Goal: Task Accomplishment & Management: Complete application form

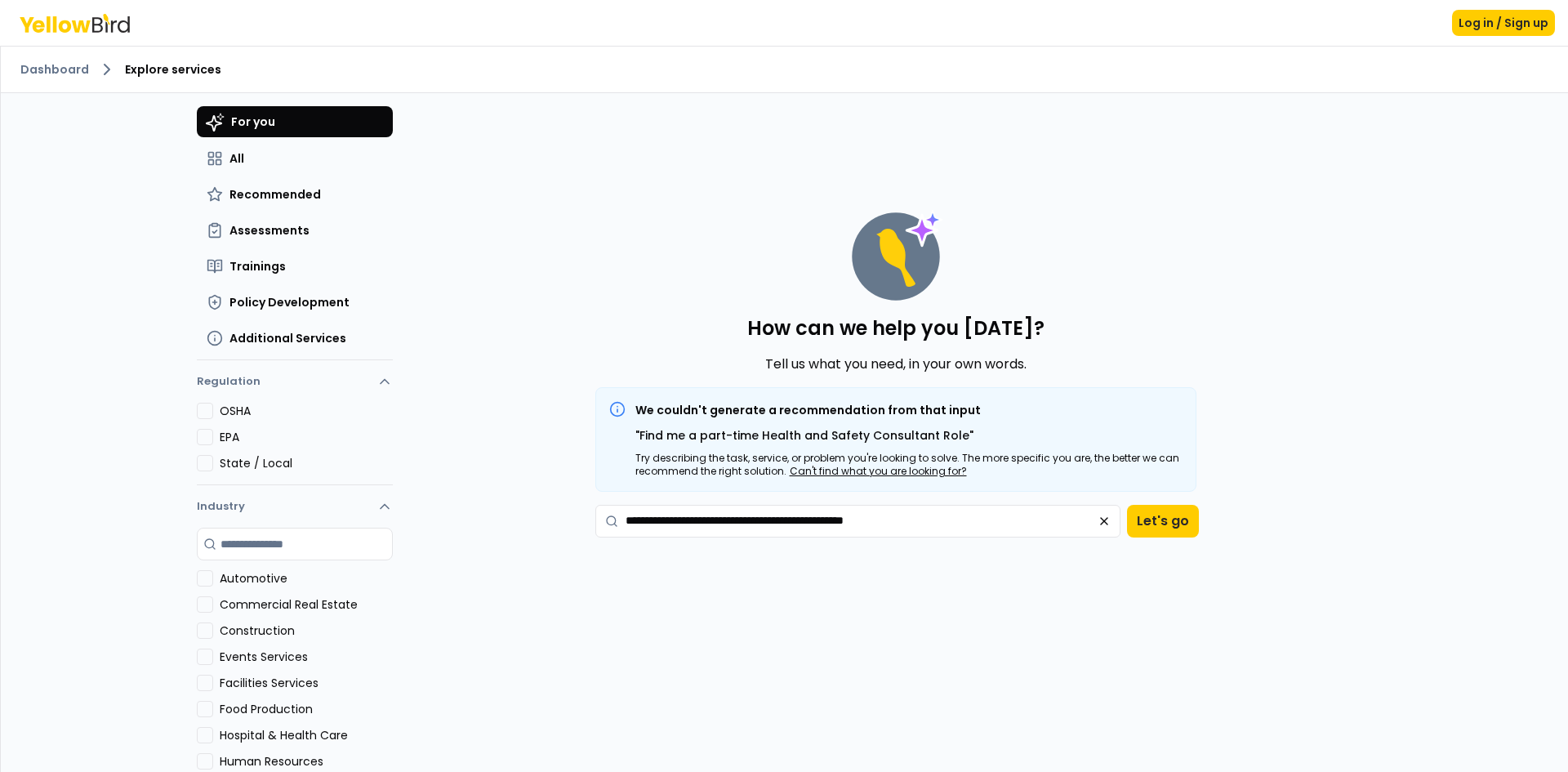
click at [938, 523] on textarea "**********" at bounding box center [858, 520] width 526 height 33
type textarea "**********"
click at [1150, 522] on button "Let's go" at bounding box center [1162, 520] width 72 height 33
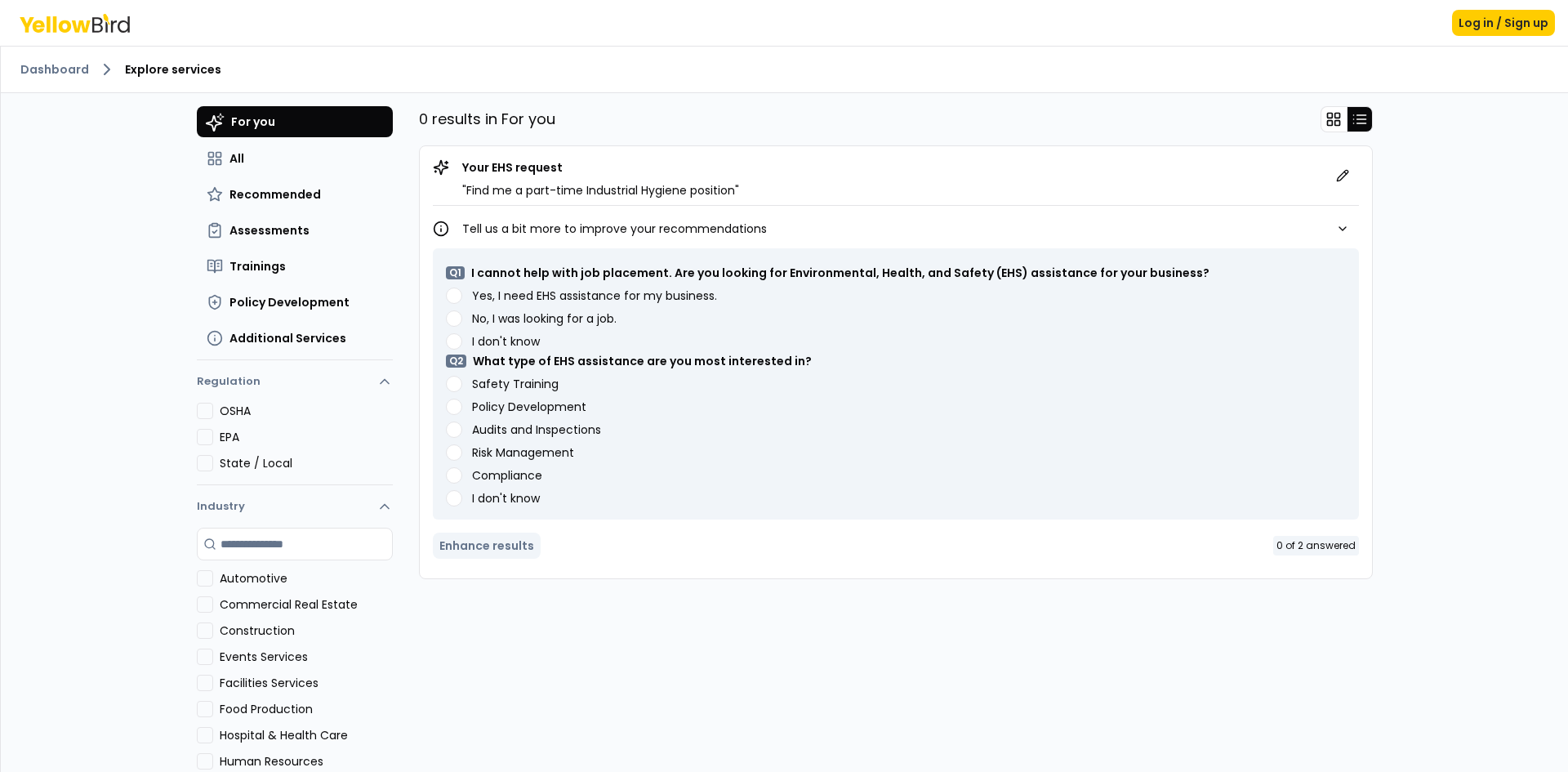
click at [451, 321] on job\ "No, I was looking for a job." at bounding box center [454, 319] width 17 height 17
click at [466, 548] on div "Enhance results 1 of 2 answered" at bounding box center [895, 545] width 926 height 39
click at [461, 546] on div "Enhance results 1 of 2 answered" at bounding box center [895, 545] width 926 height 39
click at [449, 503] on know "I don't know" at bounding box center [454, 498] width 17 height 17
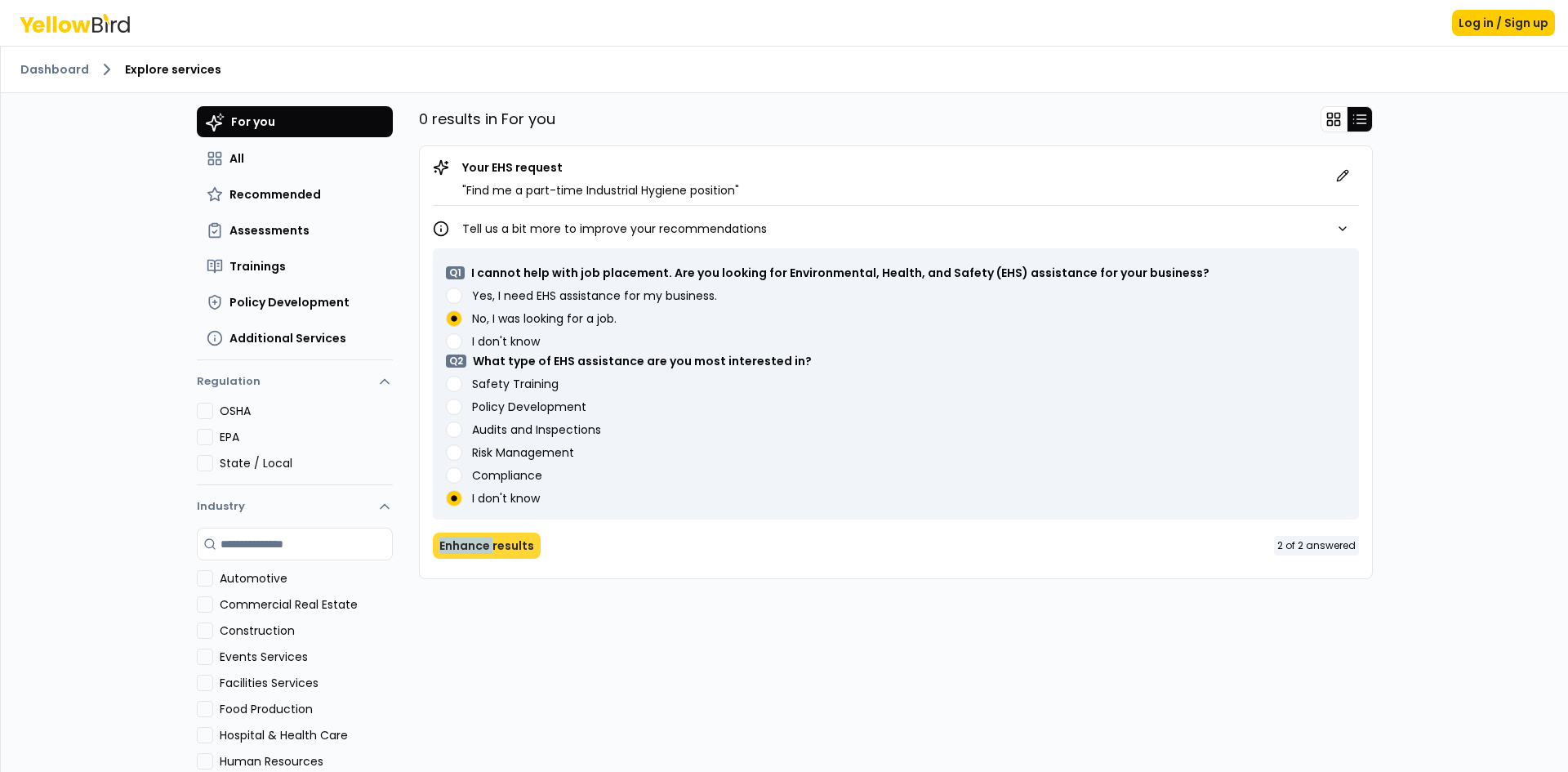
click at [467, 544] on button "Enhance results" at bounding box center [487, 545] width 108 height 26
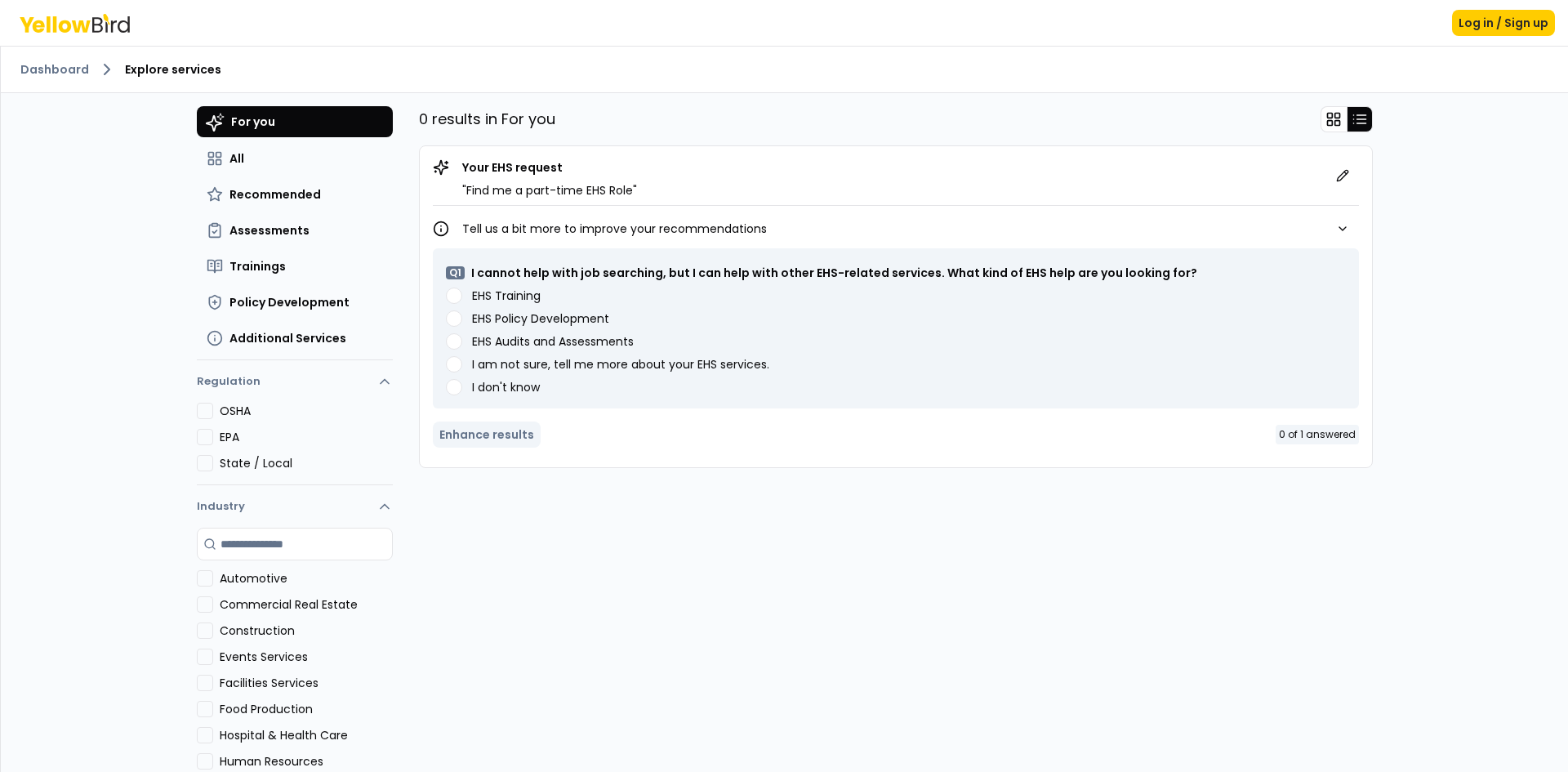
click at [450, 339] on Assessments "EHS Audits and Assessments" at bounding box center [454, 342] width 17 height 17
click at [507, 439] on button "Enhance results" at bounding box center [487, 435] width 108 height 26
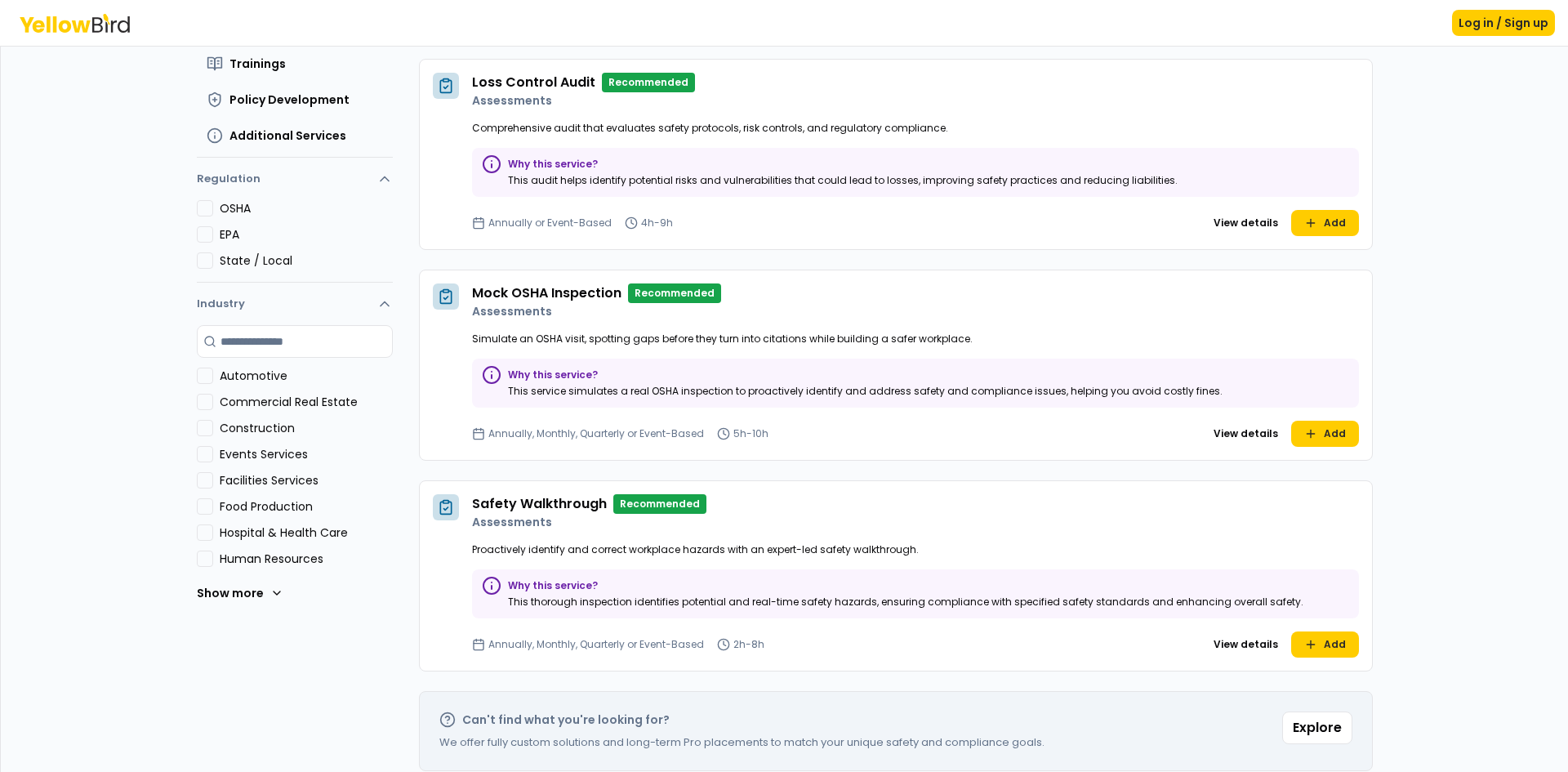
scroll to position [221, 0]
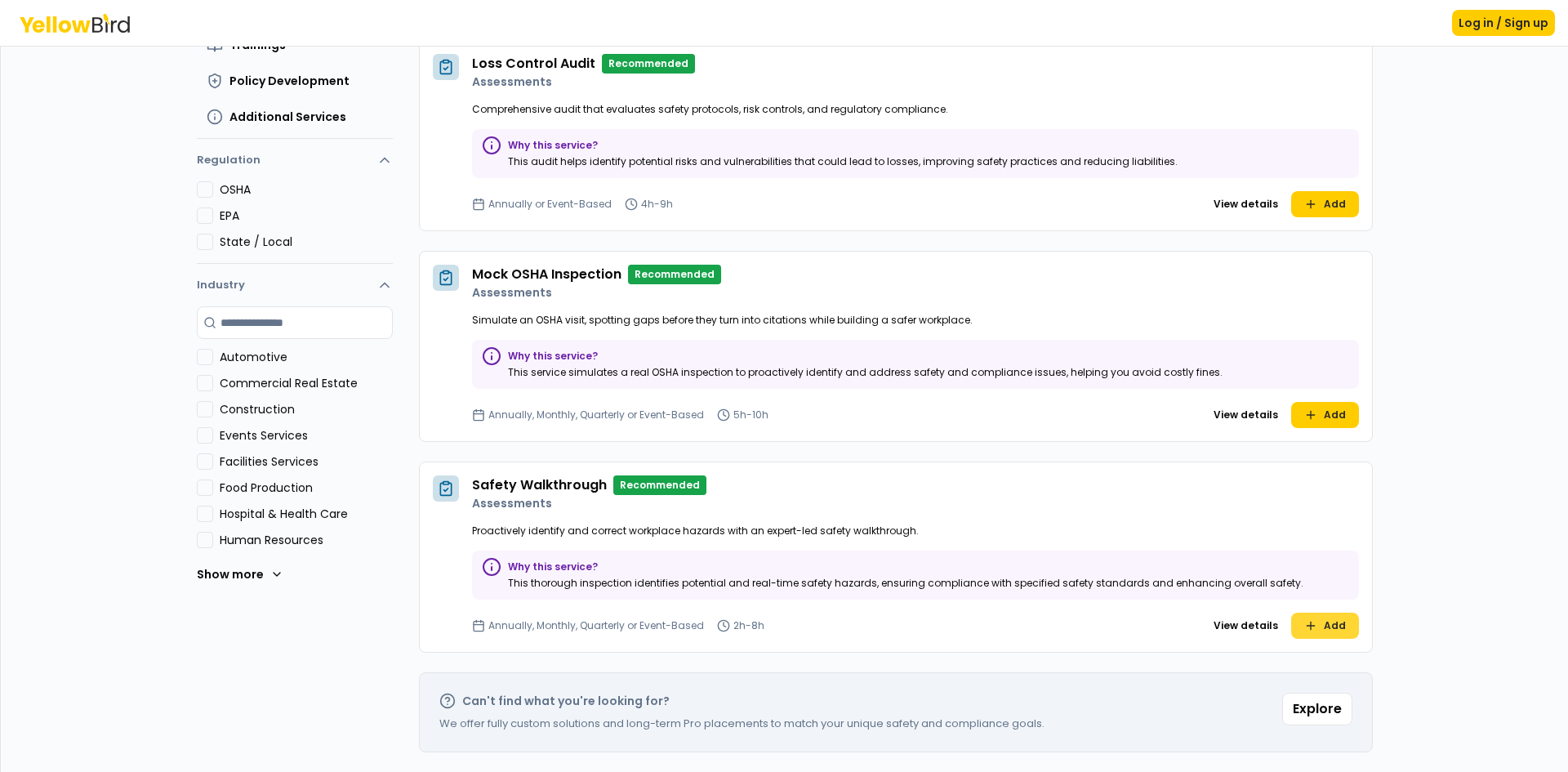
click at [1303, 616] on button "Add" at bounding box center [1325, 625] width 68 height 26
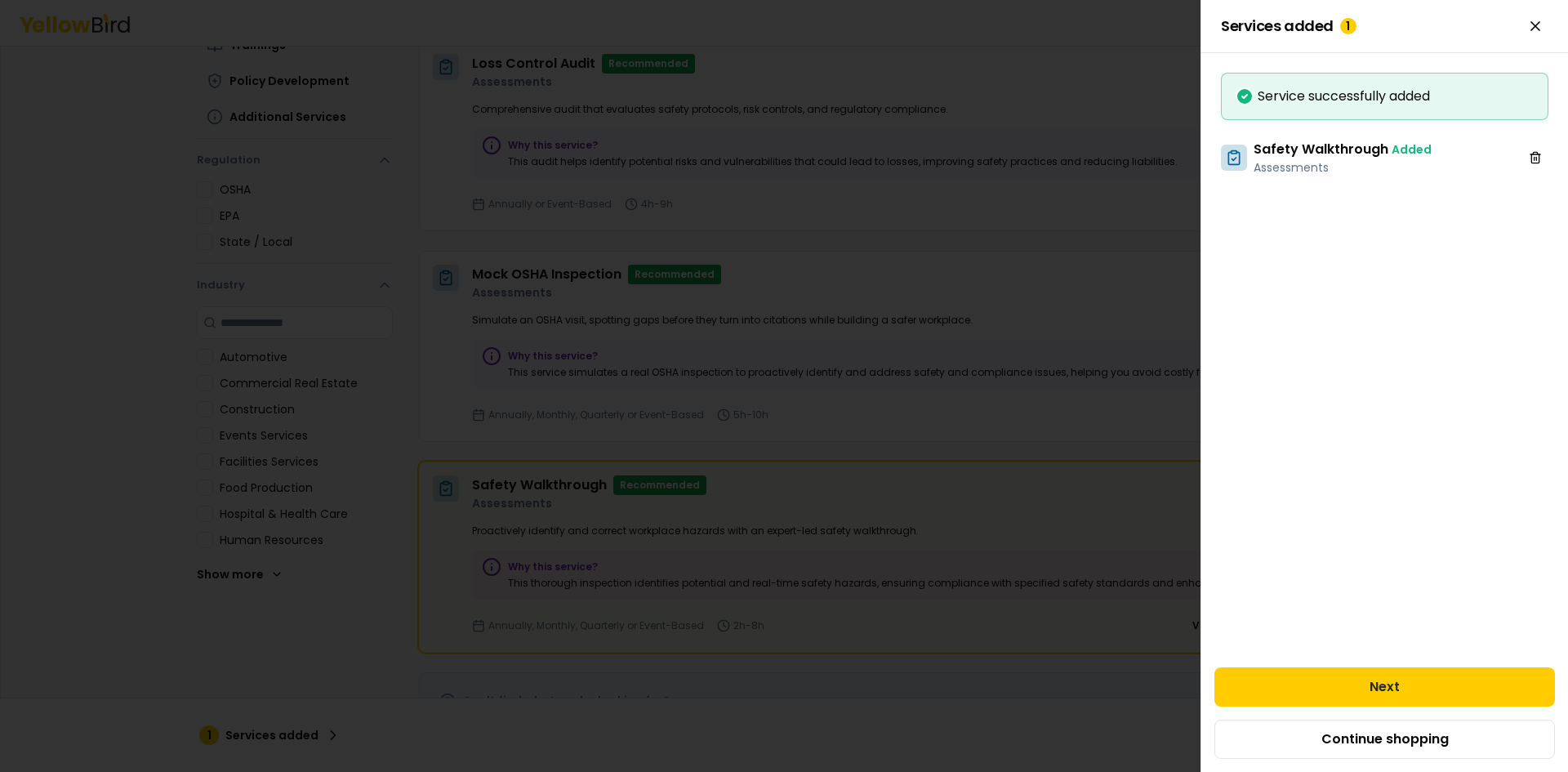
click at [1304, 149] on h3 "Safety Walkthrough Added" at bounding box center [1342, 149] width 178 height 20
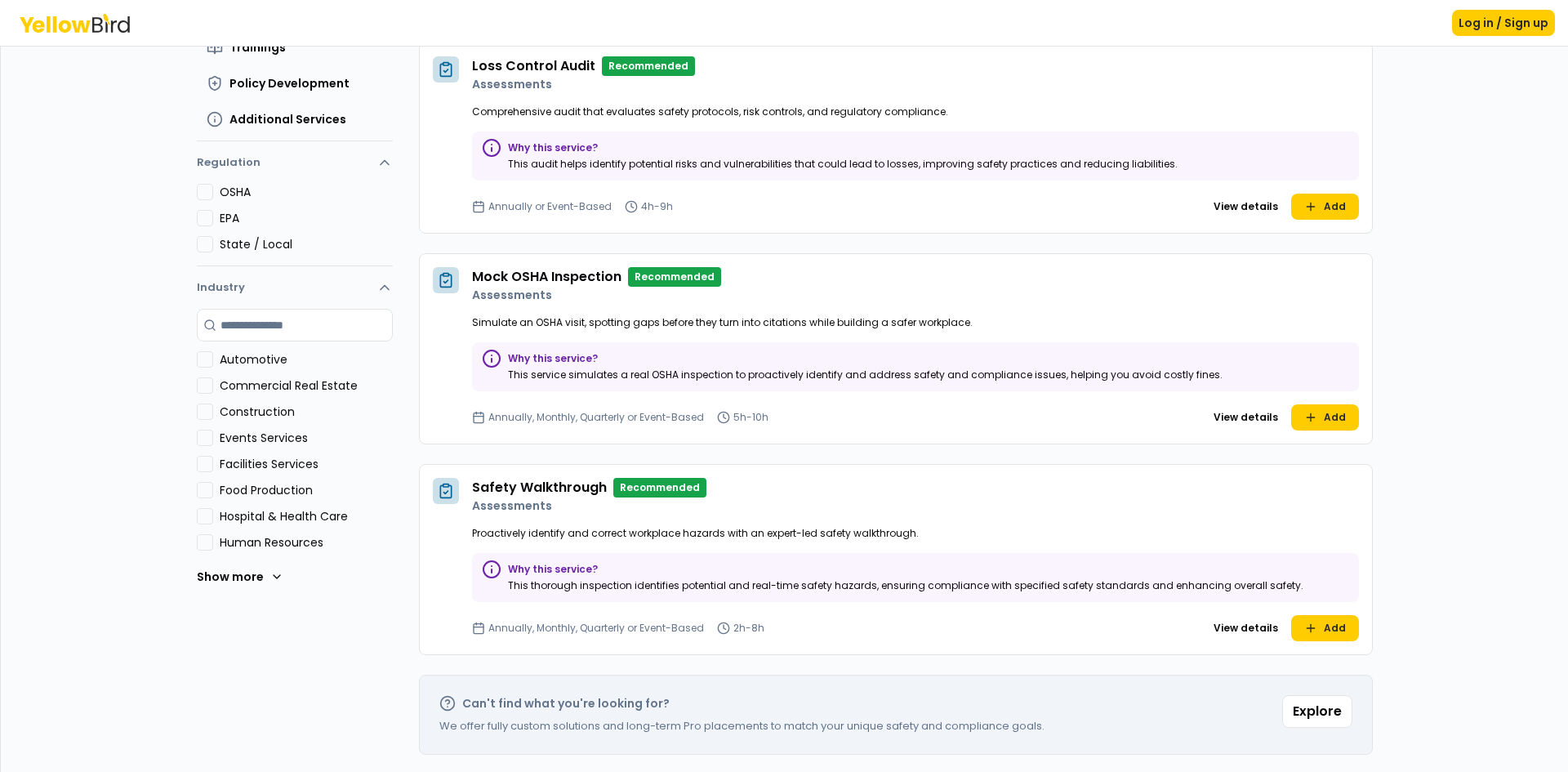
scroll to position [221, 0]
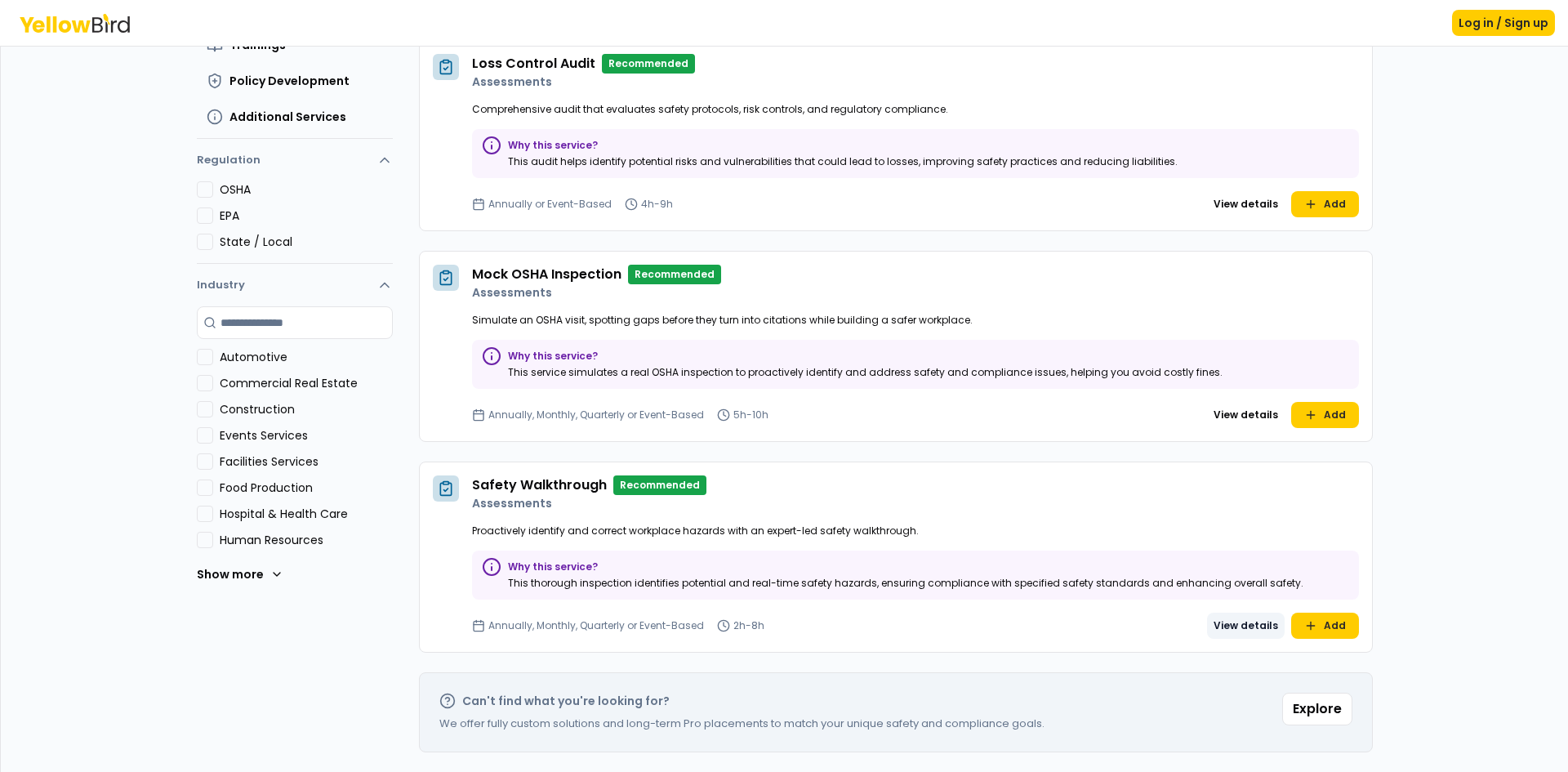
click at [1231, 621] on button "View details" at bounding box center [1246, 625] width 78 height 26
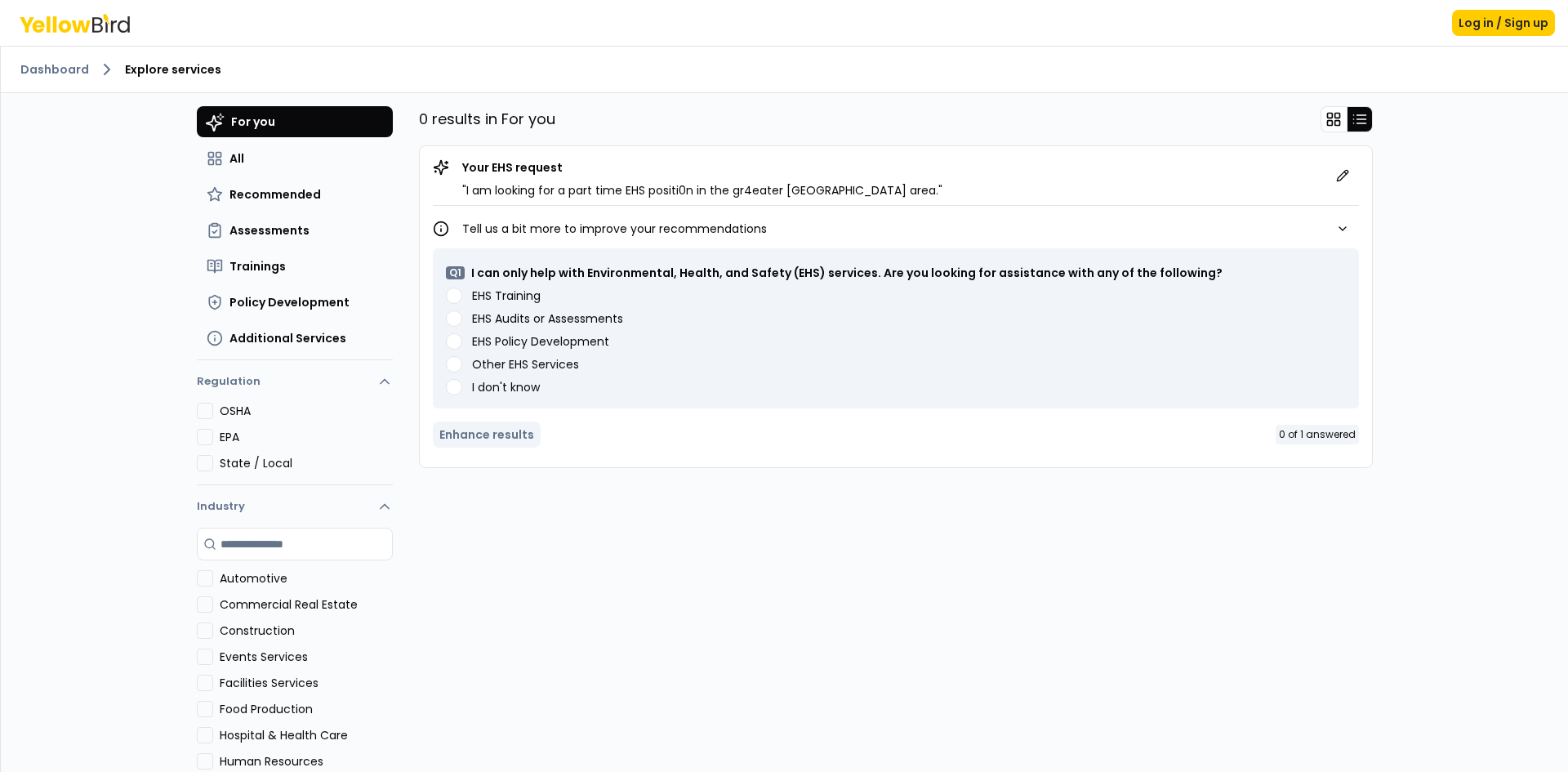
click at [443, 435] on div "Enhance results 0 of 1 answered" at bounding box center [895, 435] width 926 height 39
click at [446, 367] on Services "Other EHS Services" at bounding box center [454, 364] width 17 height 17
click at [438, 429] on button "Enhance results" at bounding box center [487, 435] width 108 height 26
